Goal: Check status

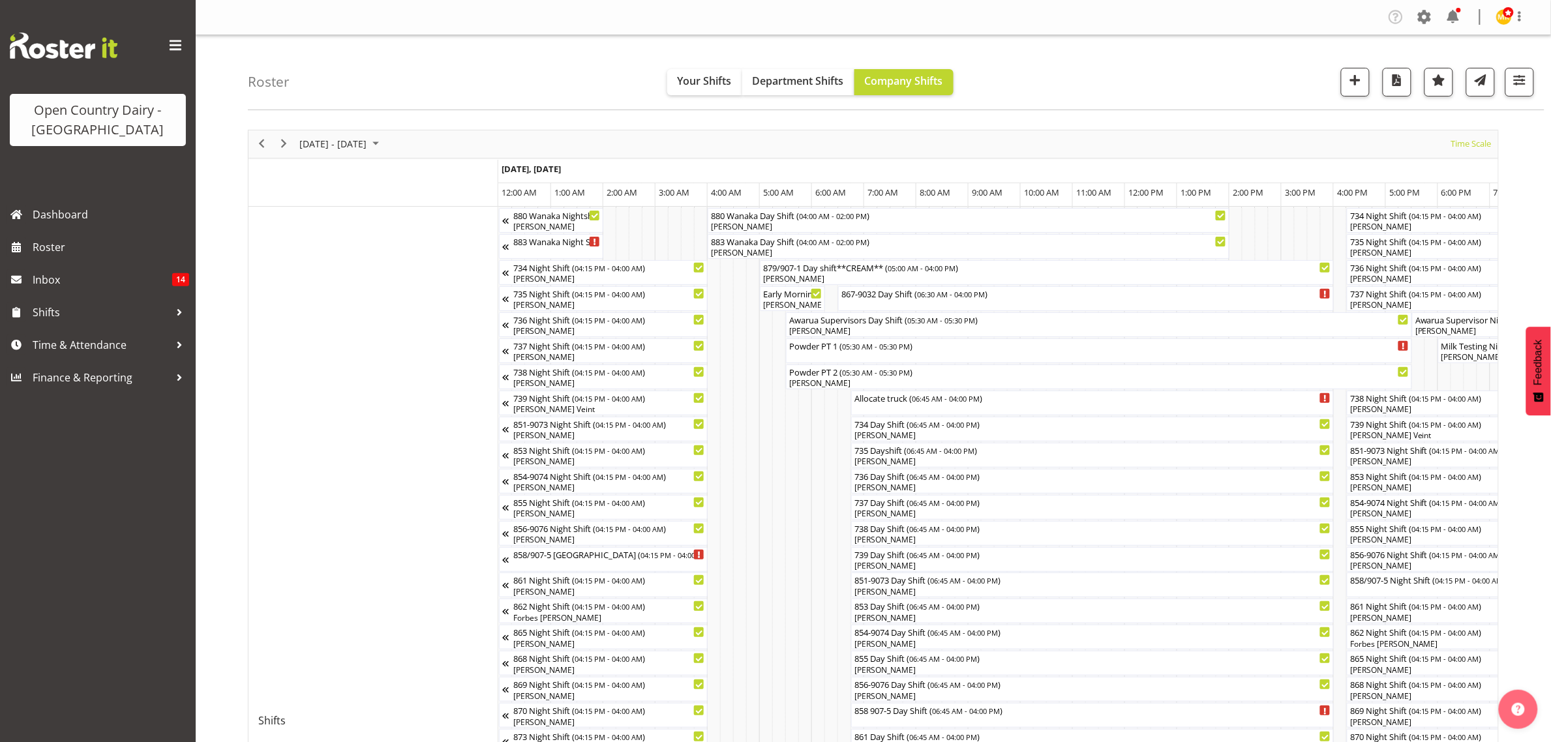
scroll to position [0, 1252]
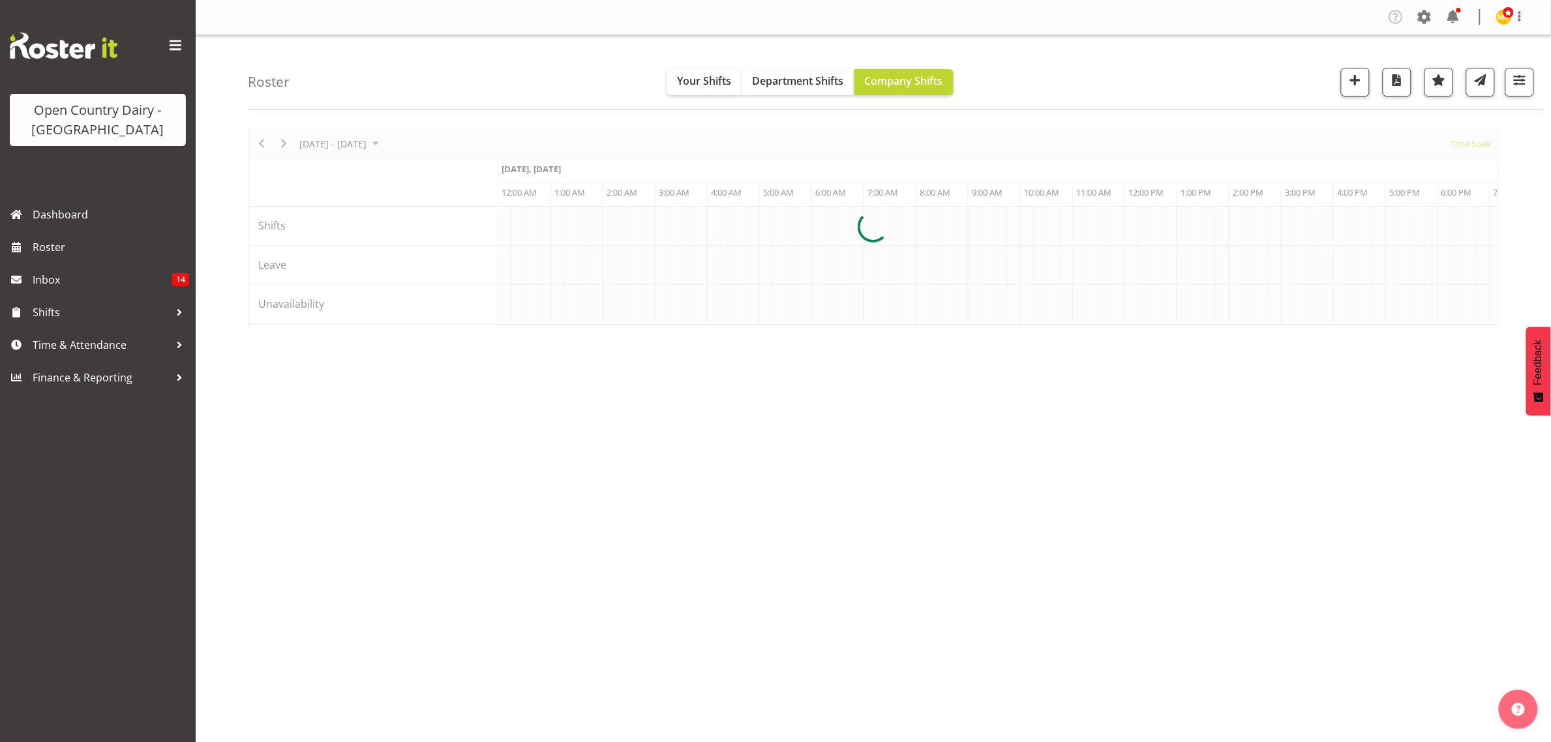
scroll to position [0, 1252]
